Goal: Task Accomplishment & Management: Complete application form

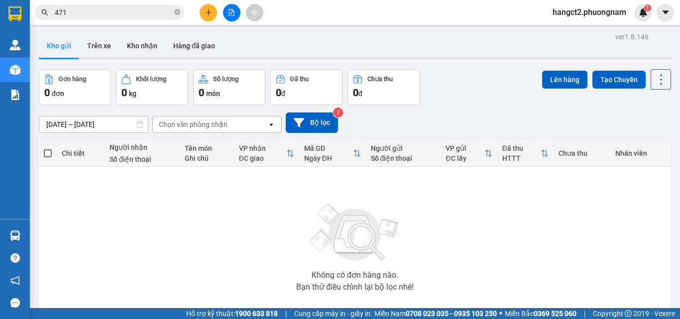
click at [176, 11] on icon "close-circle" at bounding box center [177, 12] width 6 height 6
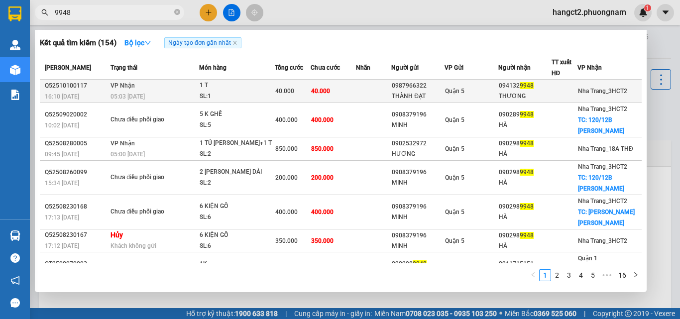
type input "9948"
click at [506, 83] on div "094132 9948" at bounding box center [525, 86] width 52 height 10
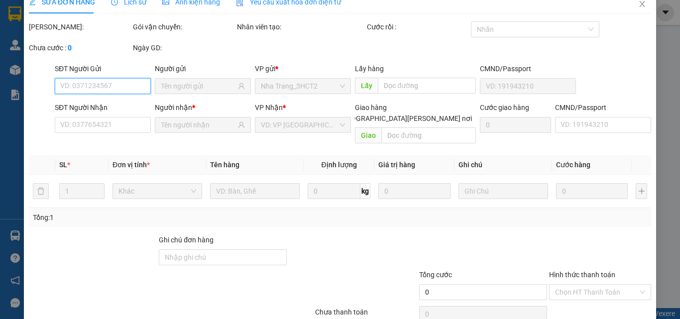
type input "0987966322"
type input "THÀNH ĐẠT"
type input "0941329948"
type input "THƯƠNG"
type input "40.000"
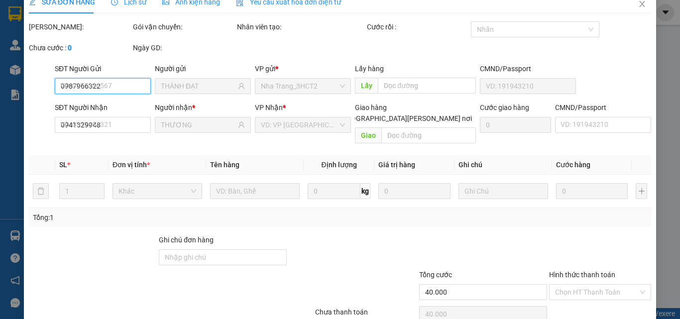
scroll to position [51, 0]
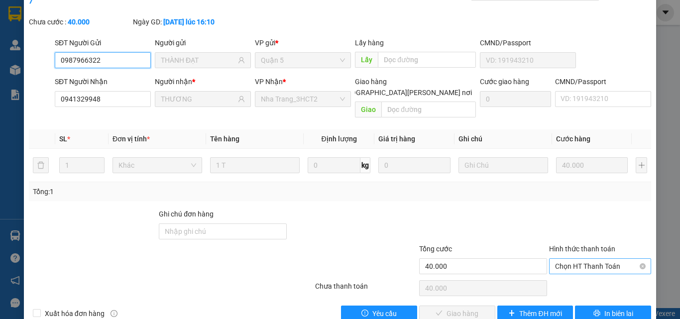
click at [577, 259] on span "Chọn HT Thanh Toán" at bounding box center [600, 266] width 90 height 15
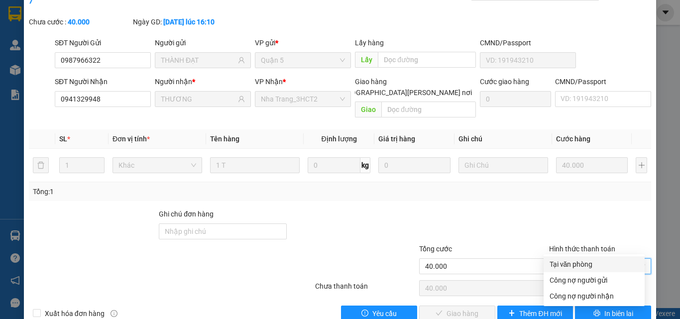
click at [577, 263] on div "Tại văn phòng" at bounding box center [593, 264] width 89 height 11
type input "0"
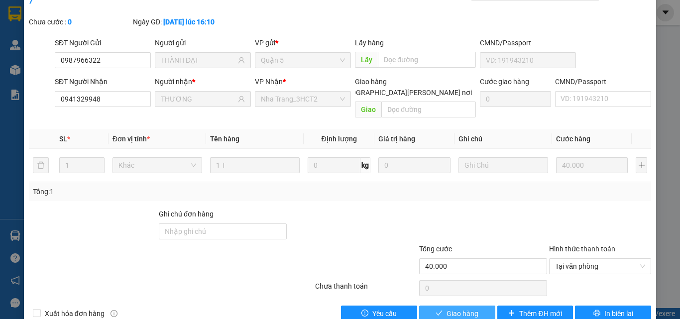
click at [445, 306] on button "Giao hàng" at bounding box center [457, 314] width 76 height 16
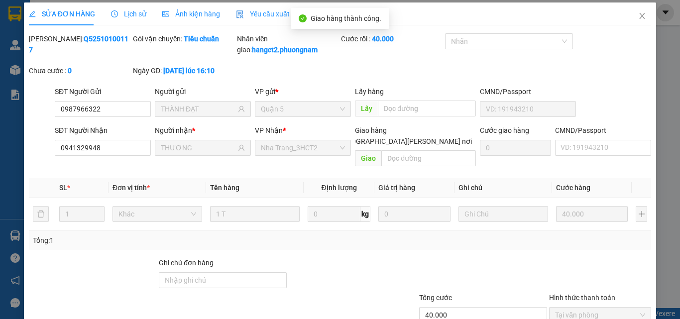
scroll to position [0, 0]
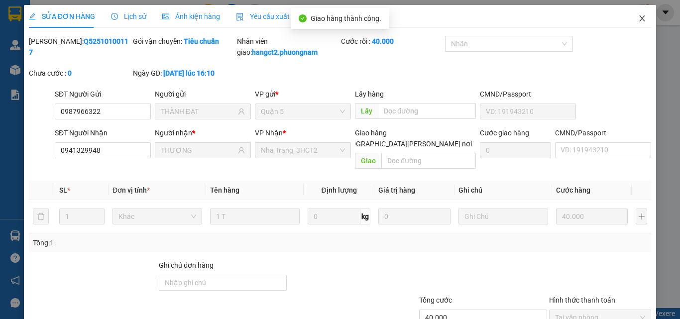
click at [643, 19] on span "Close" at bounding box center [642, 19] width 28 height 28
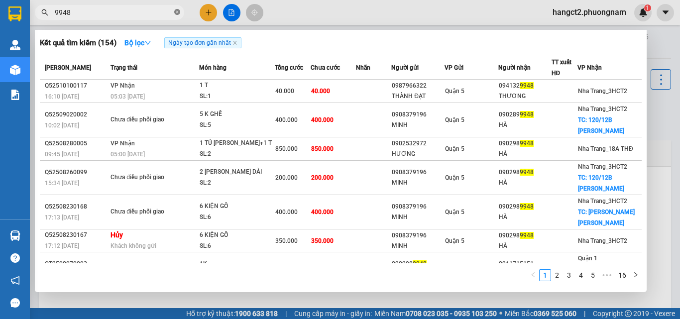
click at [176, 12] on icon "close-circle" at bounding box center [177, 12] width 6 height 6
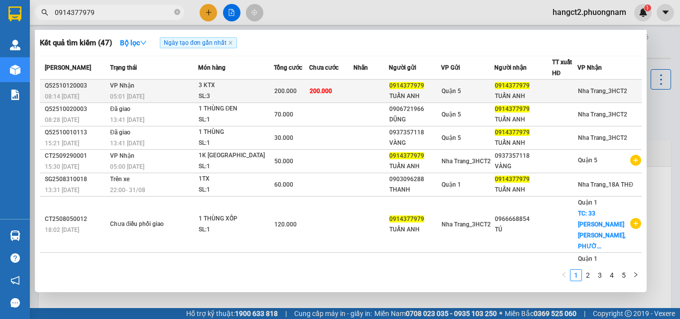
type input "0914377979"
click at [457, 92] on span "Quận 5" at bounding box center [450, 91] width 19 height 7
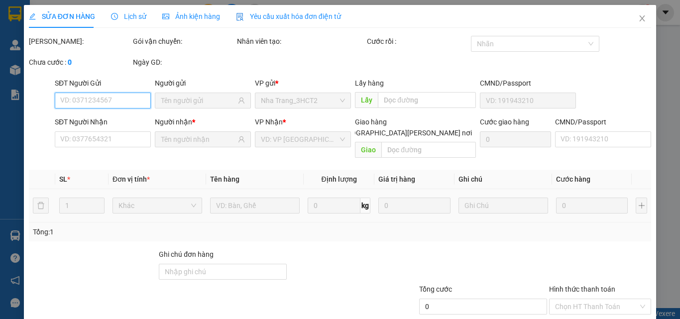
type input "0914377979"
type input "TUẤN ANH"
type input "0914377979"
type input "TUẤN ANH"
type input "200.000"
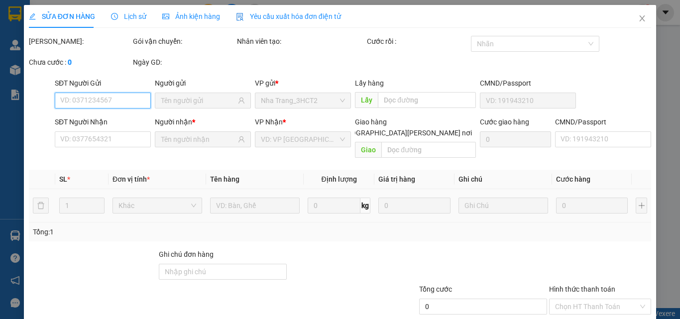
type input "200.000"
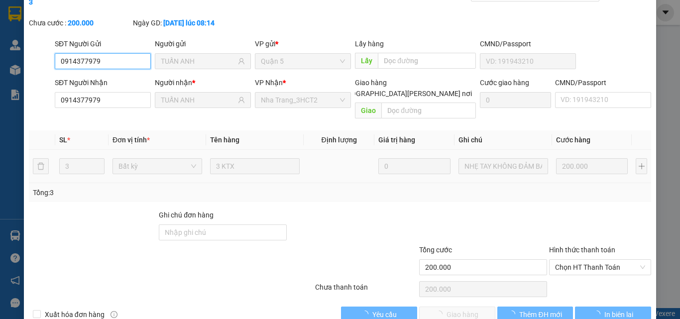
scroll to position [51, 0]
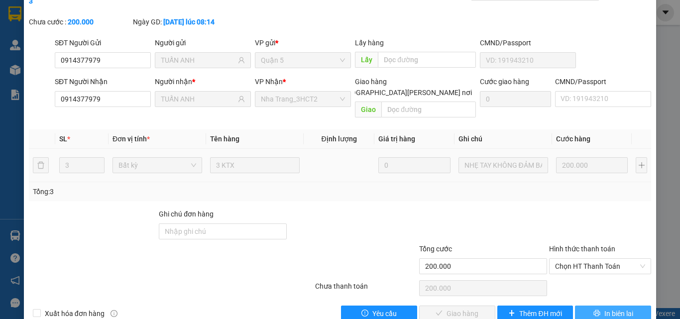
click at [597, 306] on button "In biên lai" at bounding box center [613, 314] width 76 height 16
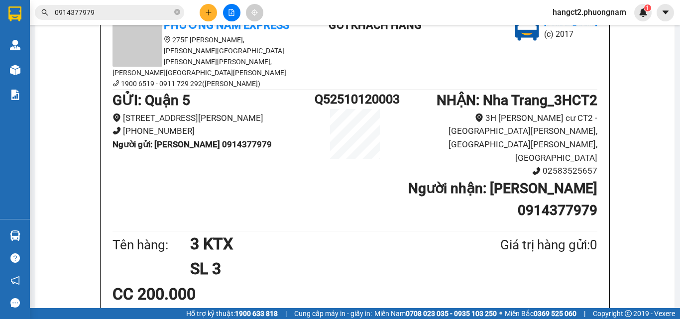
scroll to position [100, 0]
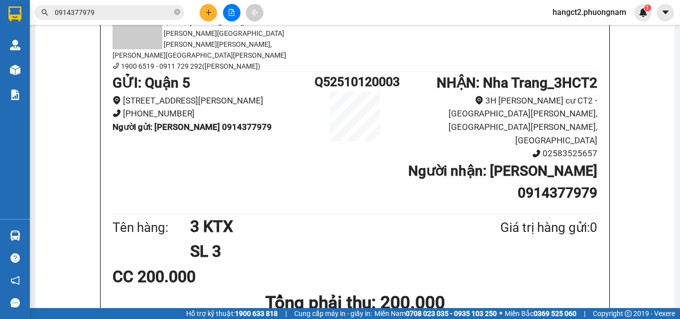
click at [108, 12] on input "0914377979" at bounding box center [113, 12] width 117 height 11
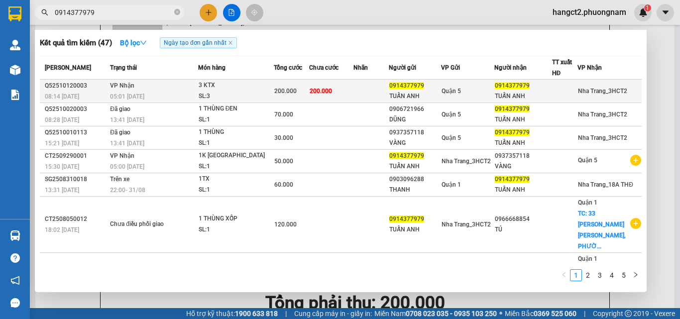
click at [343, 81] on td "200.000" at bounding box center [331, 91] width 44 height 23
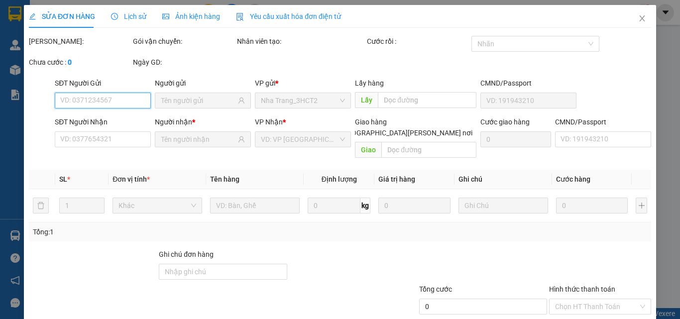
type input "0914377979"
type input "TUẤN ANH"
type input "0914377979"
type input "TUẤN ANH"
type input "200.000"
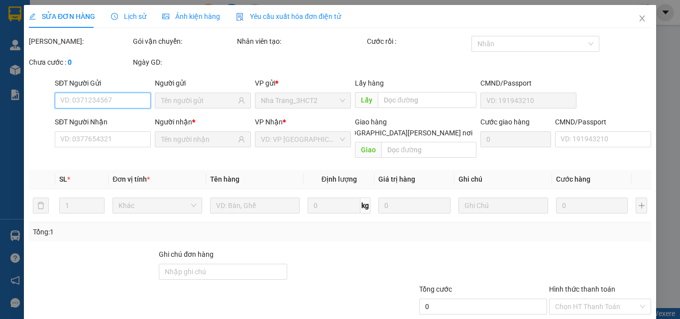
type input "200.000"
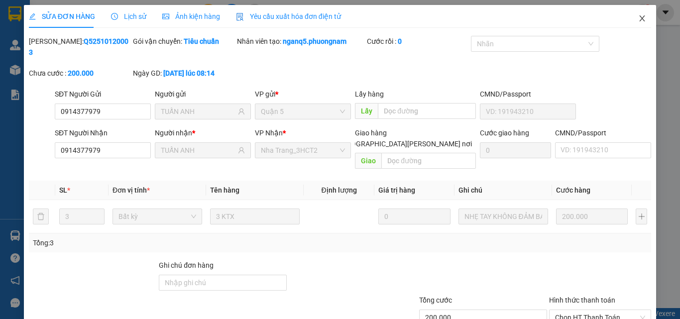
click at [630, 21] on span "Close" at bounding box center [642, 19] width 28 height 28
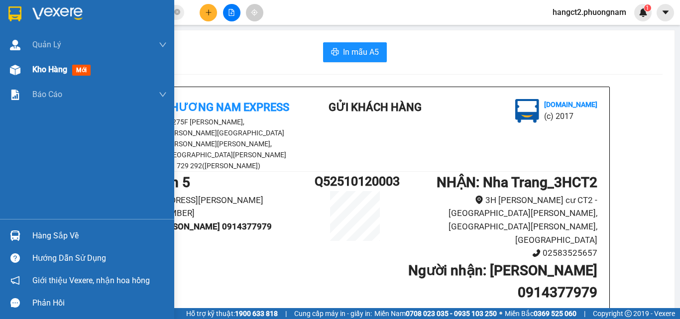
click at [15, 68] on img at bounding box center [15, 70] width 10 height 10
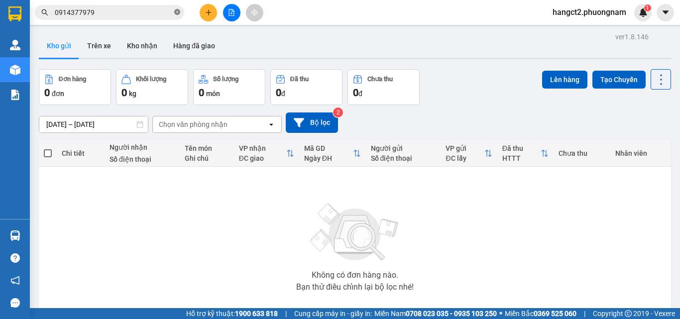
click at [175, 14] on icon "close-circle" at bounding box center [177, 12] width 6 height 6
